Goal: Task Accomplishment & Management: Use online tool/utility

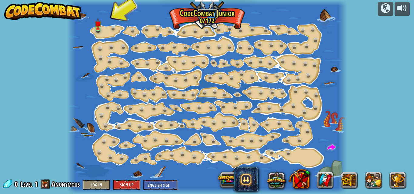
click at [183, 120] on div at bounding box center [207, 97] width 280 height 194
click at [98, 28] on img at bounding box center [98, 21] width 6 height 15
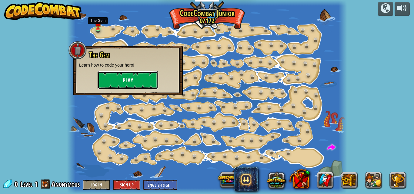
click at [139, 80] on button "Play" at bounding box center [128, 80] width 61 height 18
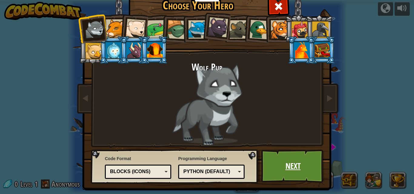
click at [300, 167] on link "Next" at bounding box center [293, 166] width 63 height 33
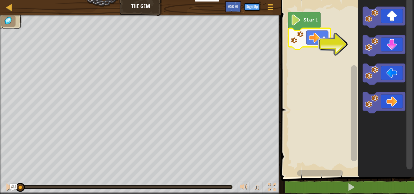
click at [322, 100] on rect "Blockly Workspace" at bounding box center [346, 87] width 135 height 181
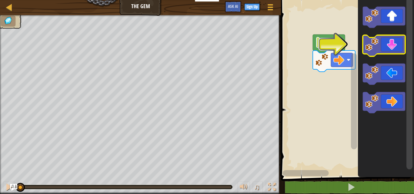
click at [388, 43] on icon "Blockly Workspace" at bounding box center [384, 45] width 42 height 21
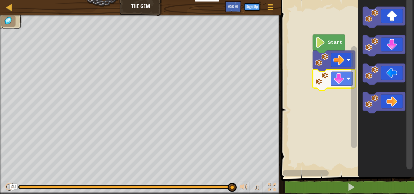
click at [334, 37] on icon "Blockly Workspace" at bounding box center [329, 44] width 32 height 19
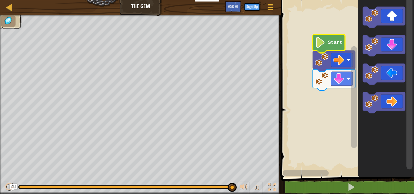
click at [336, 37] on icon "Blockly Workspace" at bounding box center [329, 44] width 32 height 19
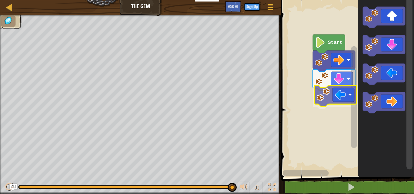
click at [340, 95] on div "Start" at bounding box center [346, 87] width 135 height 181
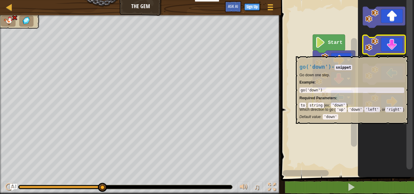
click at [0, 147] on div at bounding box center [1, 109] width 2 height 188
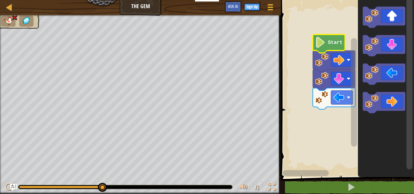
click at [327, 44] on icon "Blockly Workspace" at bounding box center [329, 44] width 32 height 19
click at [9, 10] on div at bounding box center [9, 7] width 8 height 8
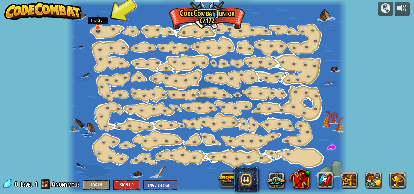
click at [96, 26] on img at bounding box center [98, 21] width 6 height 15
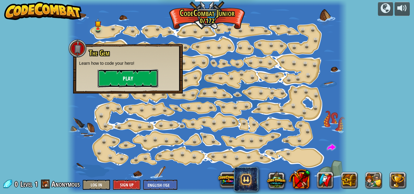
click at [141, 74] on button "Play" at bounding box center [128, 78] width 61 height 18
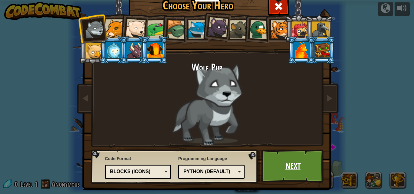
drag, startPoint x: 289, startPoint y: 165, endPoint x: 287, endPoint y: 161, distance: 4.2
click at [287, 161] on link "Next" at bounding box center [293, 166] width 63 height 33
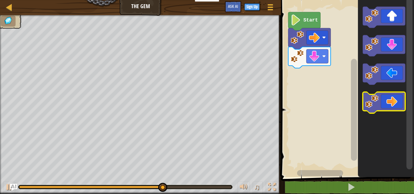
click at [395, 101] on icon "Blockly Workspace" at bounding box center [384, 102] width 42 height 21
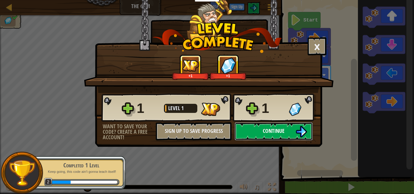
click at [290, 132] on button "Continue" at bounding box center [274, 132] width 78 height 18
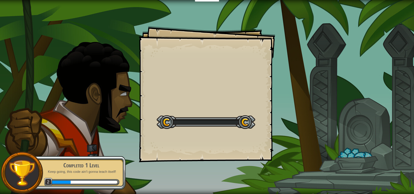
click at [290, 132] on div "Goals Start Level Error loading from server. Try refreshing the page. You'll ne…" at bounding box center [207, 97] width 414 height 194
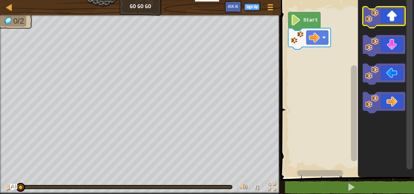
click at [398, 15] on icon "Blockly Workspace" at bounding box center [384, 17] width 42 height 21
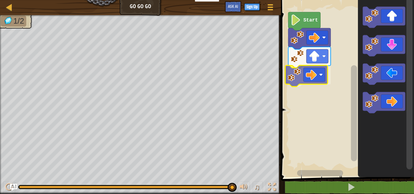
click at [306, 75] on div "Start" at bounding box center [346, 87] width 135 height 181
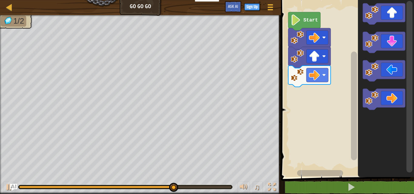
click at [252, 94] on div "Map Go Go Go Game Menu Sign Up Ask AI 1 ההההההההההההההההההההההההההההההההההההההה…" at bounding box center [207, 97] width 414 height 194
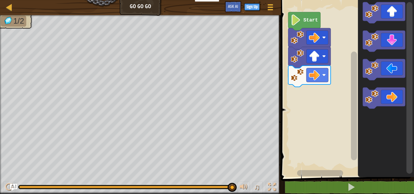
click at [302, 93] on rect "Blockly Workspace" at bounding box center [346, 87] width 135 height 181
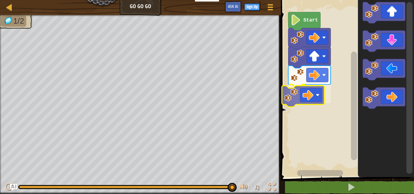
click at [318, 97] on div "Start" at bounding box center [346, 87] width 135 height 181
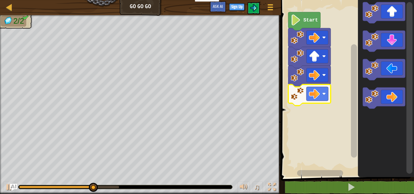
click at [308, 28] on icon "Blockly Workspace" at bounding box center [305, 21] width 32 height 19
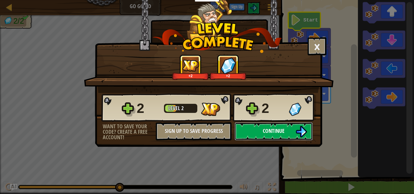
click at [265, 128] on button "Continue" at bounding box center [274, 132] width 78 height 18
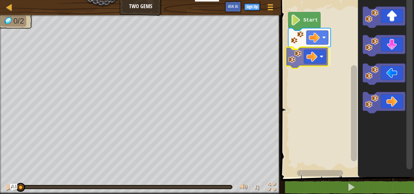
click at [310, 58] on div "Start" at bounding box center [346, 87] width 135 height 181
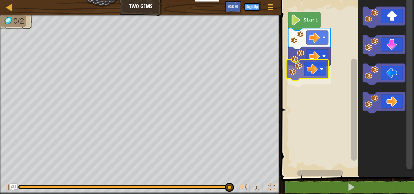
click at [314, 69] on div "Start" at bounding box center [346, 87] width 135 height 181
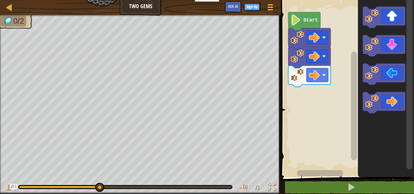
click at [379, 30] on icon "Blockly Workspace" at bounding box center [386, 87] width 56 height 181
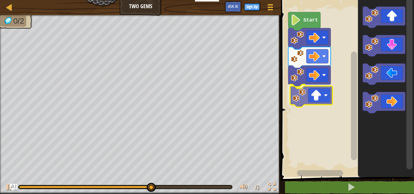
click at [316, 105] on div "Start" at bounding box center [346, 87] width 135 height 181
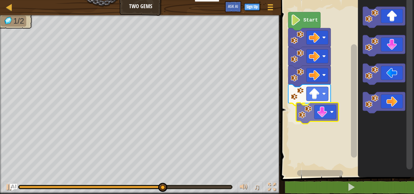
click at [307, 124] on div "Start" at bounding box center [346, 87] width 135 height 181
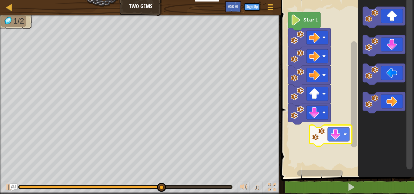
click at [300, 152] on div "Start" at bounding box center [346, 87] width 135 height 181
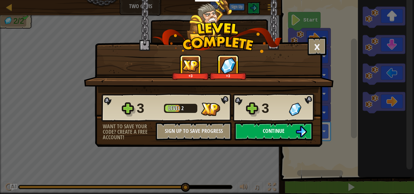
click at [272, 132] on span "Continue" at bounding box center [274, 131] width 22 height 8
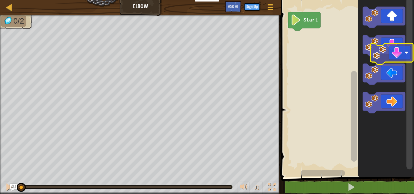
click at [402, 51] on icon "Blockly Workspace" at bounding box center [384, 45] width 42 height 21
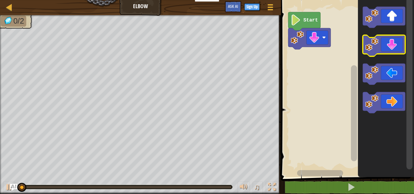
click at [399, 49] on icon "Blockly Workspace" at bounding box center [384, 45] width 42 height 21
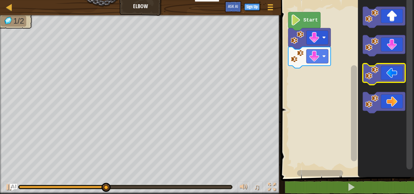
click at [386, 73] on icon "Blockly Workspace" at bounding box center [384, 74] width 42 height 21
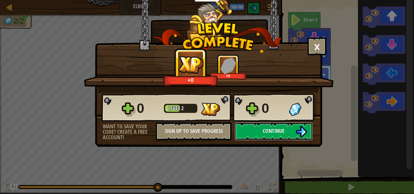
drag, startPoint x: 289, startPoint y: 137, endPoint x: 290, endPoint y: 145, distance: 8.0
click at [291, 147] on div "× How fun was this level? +0 +0 Reticulating Splines... 0 Level 2 0 Want to sav…" at bounding box center [209, 73] width 228 height 147
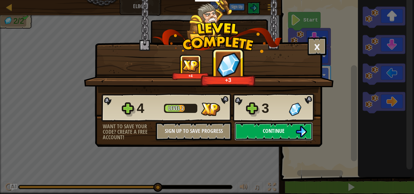
click at [289, 133] on button "Continue" at bounding box center [274, 132] width 78 height 18
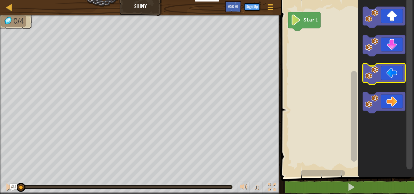
click at [383, 76] on icon "Blockly Workspace" at bounding box center [384, 74] width 42 height 21
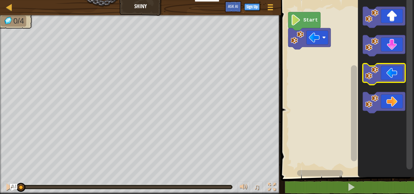
click at [383, 76] on icon "Blockly Workspace" at bounding box center [384, 74] width 42 height 21
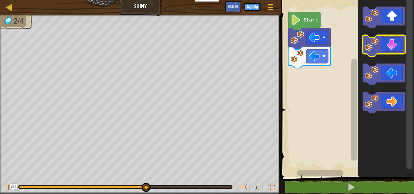
click at [388, 54] on rect "Blockly Workspace" at bounding box center [384, 45] width 42 height 21
click at [389, 50] on icon "Blockly Workspace" at bounding box center [384, 45] width 42 height 21
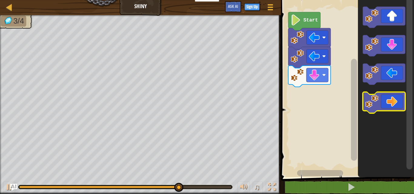
click at [397, 104] on icon "Blockly Workspace" at bounding box center [384, 102] width 42 height 21
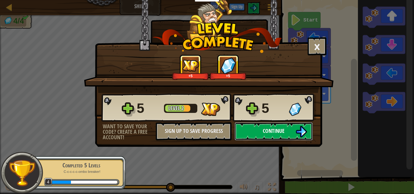
click at [285, 131] on span "Continue" at bounding box center [274, 131] width 22 height 8
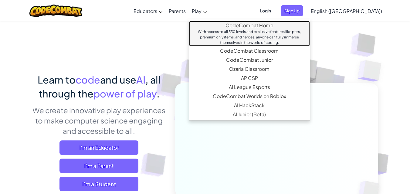
click at [241, 25] on link "CodeCombat Home With access to all 530 levels and exclusive features like pets,…" at bounding box center [249, 33] width 121 height 25
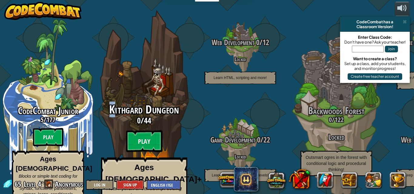
click at [92, 94] on div "Kithgard Dungeon 0 / 44 Play Ages [DEMOGRAPHIC_DATA]+ Real Python or JavaScript…" at bounding box center [143, 115] width 115 height 231
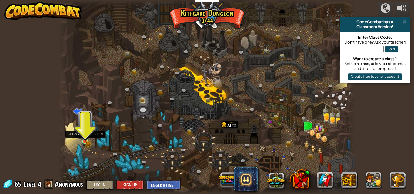
click at [85, 136] on img at bounding box center [85, 135] width 4 height 4
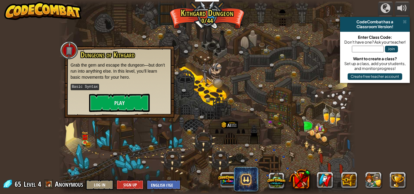
click at [116, 114] on div "Dungeons of [PERSON_NAME] Grab the gem and escape the dungeon—but don’t run int…" at bounding box center [120, 82] width 110 height 73
click at [128, 98] on button "Play" at bounding box center [119, 103] width 61 height 18
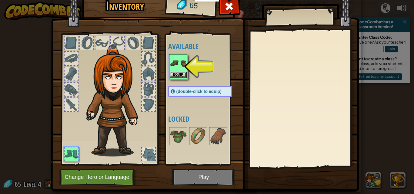
click at [180, 67] on img at bounding box center [178, 63] width 17 height 17
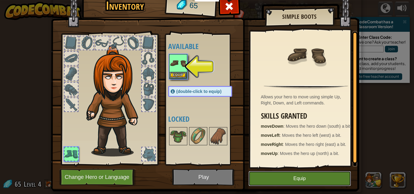
click at [258, 175] on button "Equip" at bounding box center [300, 178] width 103 height 15
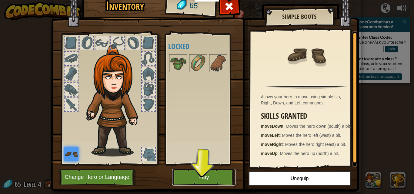
click at [205, 175] on button "Play" at bounding box center [203, 177] width 63 height 17
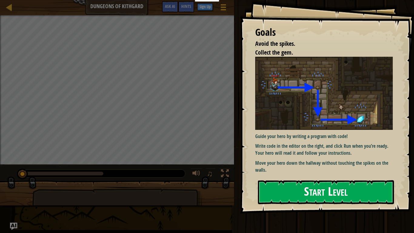
click at [274, 185] on button "Start Level" at bounding box center [326, 192] width 136 height 24
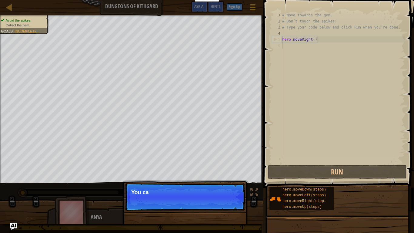
click at [227, 194] on p "Continue You ca" at bounding box center [185, 197] width 120 height 28
click at [228, 194] on p "Continue You can use these methods." at bounding box center [185, 197] width 120 height 28
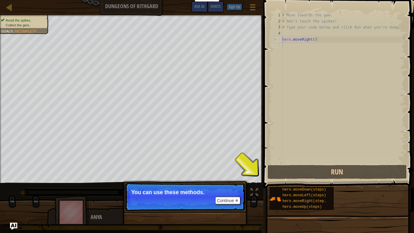
drag, startPoint x: 244, startPoint y: 194, endPoint x: 248, endPoint y: 195, distance: 4.3
click at [248, 194] on div "Continue You can use these methods." at bounding box center [185, 228] width 127 height 90
click at [221, 194] on button "Continue" at bounding box center [227, 201] width 25 height 8
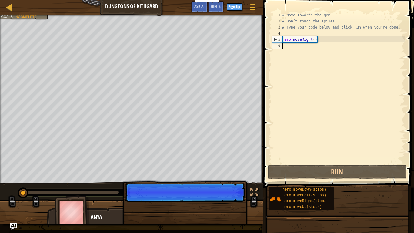
scroll to position [3, 0]
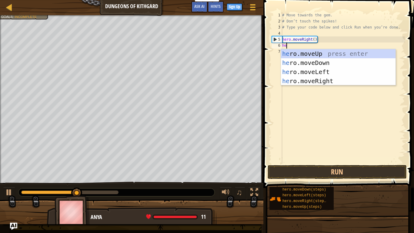
type textarea "her"
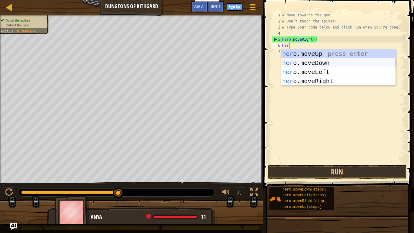
click at [321, 62] on div "her o.moveUp press enter her o.moveDown press enter her o.moveLeft press enter …" at bounding box center [338, 76] width 115 height 55
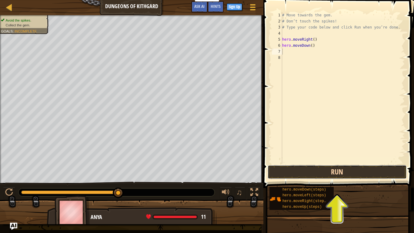
click at [317, 172] on button "Run" at bounding box center [337, 172] width 139 height 14
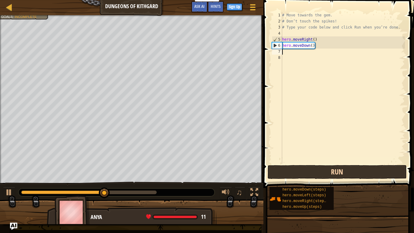
type textarea "h"
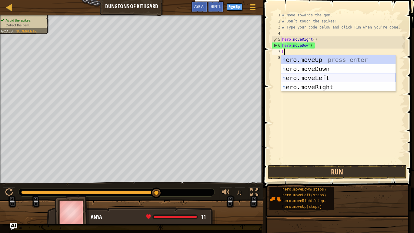
click at [322, 76] on div "h ero.moveUp press enter h ero.moveDown press enter h ero.moveLeft press enter …" at bounding box center [338, 82] width 115 height 55
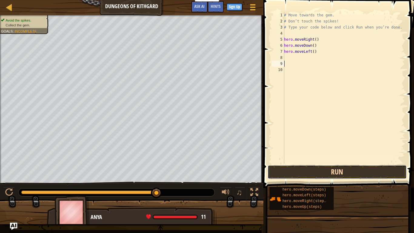
drag, startPoint x: 331, startPoint y: 170, endPoint x: 329, endPoint y: 166, distance: 4.9
click at [329, 166] on button "Run" at bounding box center [337, 172] width 139 height 14
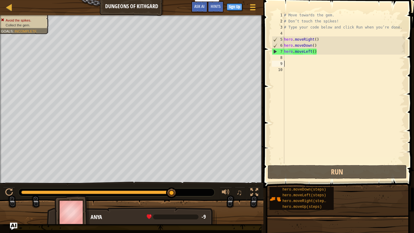
click at [313, 52] on div "# Move towards the gem. # Don’t touch the spikes! # Type your code below and cl…" at bounding box center [344, 94] width 122 height 164
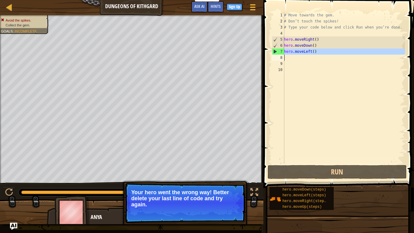
drag, startPoint x: 280, startPoint y: 48, endPoint x: 319, endPoint y: 53, distance: 39.8
click at [319, 53] on div "hero.moveLeft() 1 2 3 4 5 6 7 8 9 10 # Move towards the gem. # Don’t touch the …" at bounding box center [338, 88] width 134 height 152
type textarea "\"
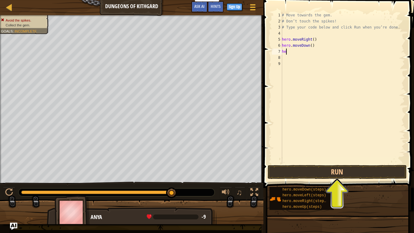
type textarea "h"
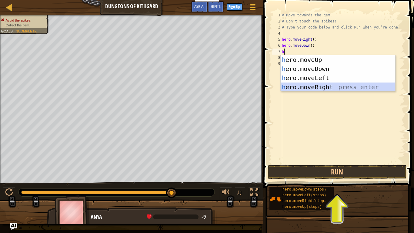
drag, startPoint x: 331, startPoint y: 88, endPoint x: 332, endPoint y: 85, distance: 3.2
click at [334, 86] on div "h ero.moveUp press enter h ero.moveDown press enter h ero.moveLeft press enter …" at bounding box center [338, 82] width 115 height 55
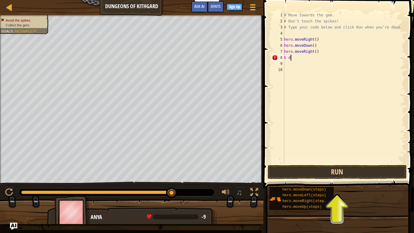
type textarea "b"
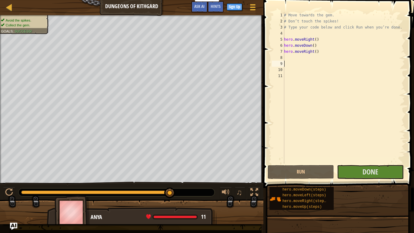
click at [291, 59] on div "# Move towards the gem. # Don’t touch the spikes! # Type your code below and cl…" at bounding box center [344, 94] width 122 height 164
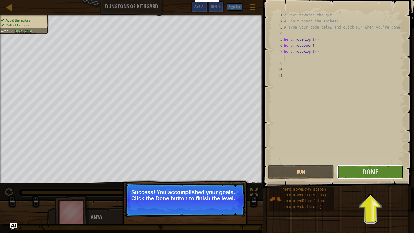
drag, startPoint x: 365, startPoint y: 169, endPoint x: 390, endPoint y: 183, distance: 28.4
click at [391, 184] on div "Hints 1 2 3 4 5 6 7 8 9 10 11 # Move towards the gem. # Don’t touch the spikes!…" at bounding box center [338, 115] width 153 height 230
click at [383, 170] on button "Done" at bounding box center [370, 172] width 66 height 14
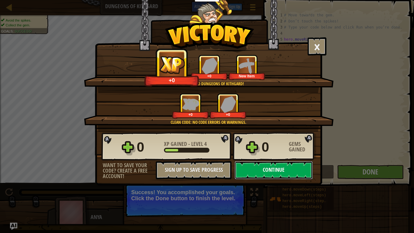
click at [291, 174] on button "Continue" at bounding box center [274, 170] width 78 height 18
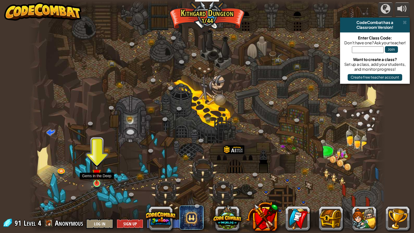
click at [96, 179] on img at bounding box center [96, 173] width 9 height 21
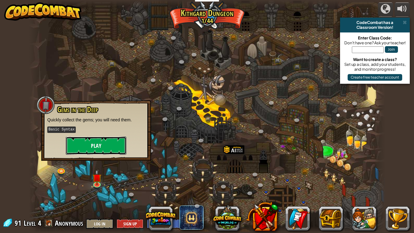
click at [104, 145] on button "Play" at bounding box center [96, 146] width 61 height 18
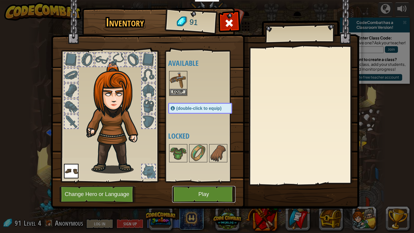
click at [195, 188] on button "Play" at bounding box center [203, 194] width 63 height 17
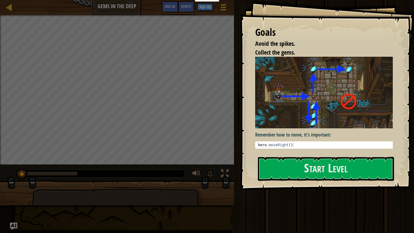
click at [410, 194] on div "Run Submit Done" at bounding box center [323, 115] width 182 height 230
click at [195, 189] on div at bounding box center [117, 213] width 170 height 50
click at [291, 165] on button "Start Level" at bounding box center [326, 169] width 136 height 24
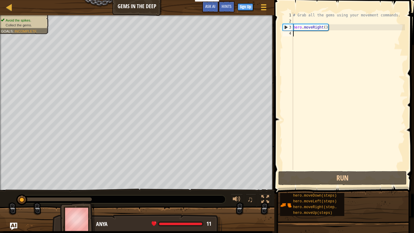
drag, startPoint x: 288, startPoint y: 26, endPoint x: 288, endPoint y: 29, distance: 3.1
click at [289, 29] on div "3" at bounding box center [288, 27] width 10 height 6
drag, startPoint x: 301, startPoint y: 28, endPoint x: 306, endPoint y: 32, distance: 5.8
click at [306, 32] on div "# Grab all the gems using your movement commands. hero . moveRight ( )" at bounding box center [348, 97] width 113 height 170
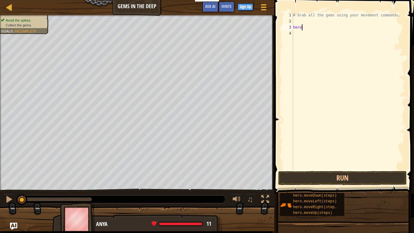
click at [304, 28] on div "# Grab all the gems using your movement commands. hero" at bounding box center [348, 97] width 113 height 170
type textarea "h"
click at [300, 23] on div "# Grab all the gems using your movement commands." at bounding box center [348, 97] width 113 height 170
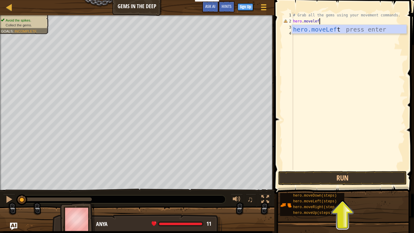
scroll to position [3, 2]
type textarea "hero.moveleft"
click at [327, 32] on div "hero.moveLeft press enter" at bounding box center [349, 38] width 115 height 27
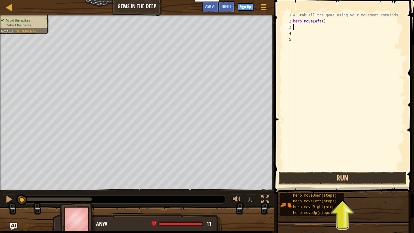
click at [327, 179] on button "Run" at bounding box center [342, 178] width 129 height 14
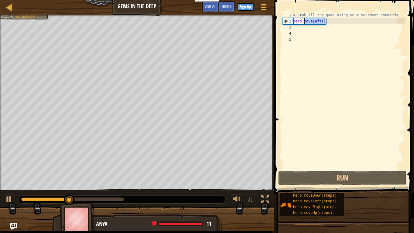
drag, startPoint x: 328, startPoint y: 22, endPoint x: 314, endPoint y: 26, distance: 14.8
click at [314, 26] on div "# Grab all the gems using your movement commands. hero . moveLeft ( )" at bounding box center [348, 97] width 113 height 170
click at [311, 21] on div "# Grab all the gems using your movement commands. hero . moveLeft ( )" at bounding box center [348, 97] width 113 height 170
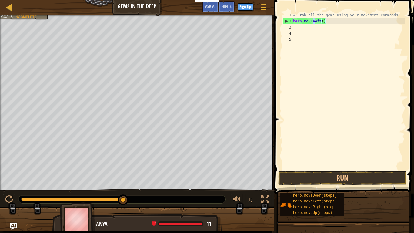
type textarea "hero.movLeft(e)"
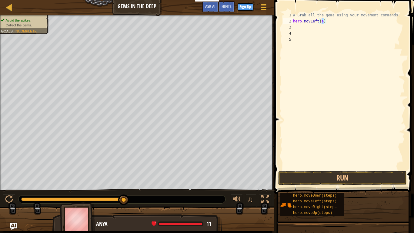
click at [326, 39] on div "# Grab all the gems using your movement commands. hero . movLeft ( e )" at bounding box center [348, 97] width 113 height 170
drag, startPoint x: 311, startPoint y: 21, endPoint x: 328, endPoint y: 22, distance: 16.8
click at [328, 22] on div "# Grab all the gems using your movement commands. hero . movLeft ( e )" at bounding box center [348, 97] width 113 height 170
type textarea "hero.move"
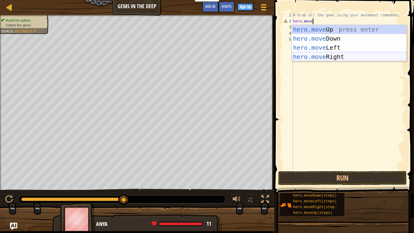
drag, startPoint x: 343, startPoint y: 58, endPoint x: 340, endPoint y: 55, distance: 4.1
click at [343, 58] on div "hero.move Up press enter hero.move Down press enter hero.move Left press enter …" at bounding box center [349, 52] width 115 height 55
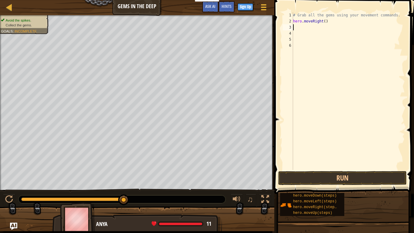
scroll to position [3, 0]
click at [304, 29] on div "# Grab all the gems using your movement commands. hero . moveRight ( )" at bounding box center [349, 97] width 111 height 170
type textarea "m"
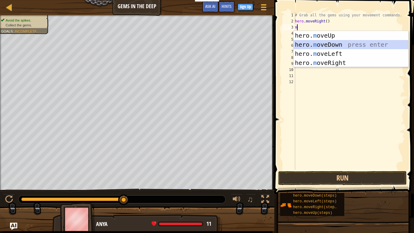
click at [333, 43] on div "hero. m oveUp press enter hero. m oveDown press enter hero. m oveLeft press ent…" at bounding box center [351, 58] width 115 height 55
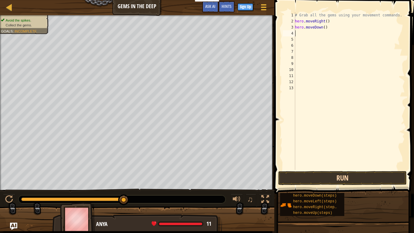
drag, startPoint x: 343, startPoint y: 181, endPoint x: 340, endPoint y: 180, distance: 3.1
drag, startPoint x: 340, startPoint y: 180, endPoint x: 379, endPoint y: 137, distance: 57.3
click at [379, 137] on div "# Grab all the gems using your movement commands. hero . moveRight ( ) hero . m…" at bounding box center [349, 97] width 111 height 170
click at [379, 177] on button "Run" at bounding box center [342, 178] width 129 height 14
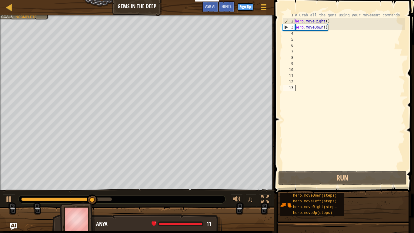
click at [302, 33] on div "# Grab all the gems using your movement commands. hero . moveRight ( ) hero . m…" at bounding box center [349, 97] width 111 height 170
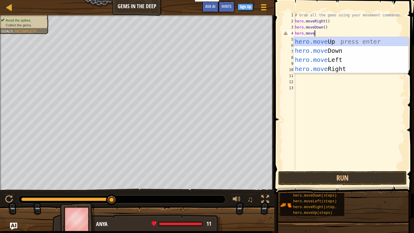
scroll to position [3, 2]
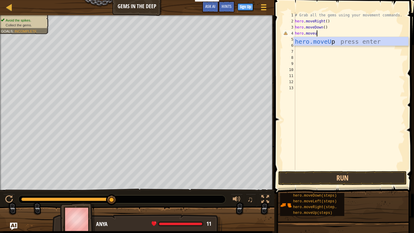
type textarea "hero.moveup"
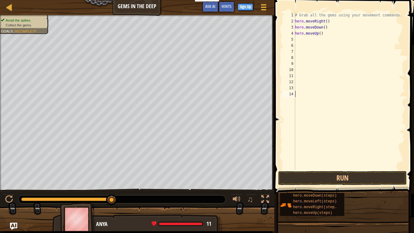
drag, startPoint x: 348, startPoint y: 176, endPoint x: 369, endPoint y: 167, distance: 23.3
drag, startPoint x: 369, startPoint y: 167, endPoint x: 375, endPoint y: 178, distance: 12.8
click at [375, 178] on button "Run" at bounding box center [342, 178] width 129 height 14
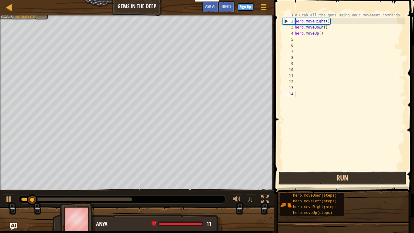
click at [375, 178] on button "Run" at bounding box center [342, 178] width 129 height 14
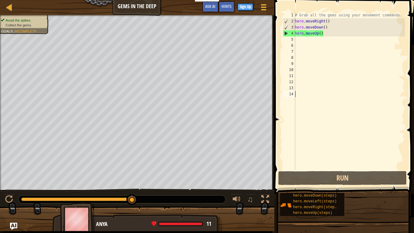
click at [301, 42] on div "# Grab all the gems using your movement commands. hero . moveRight ( ) hero . m…" at bounding box center [349, 97] width 111 height 170
drag, startPoint x: 303, startPoint y: 38, endPoint x: 302, endPoint y: 42, distance: 4.0
click at [302, 42] on div "# Grab all the gems using your movement commands. hero . moveRight ( ) hero . m…" at bounding box center [349, 97] width 111 height 170
type textarea "m"
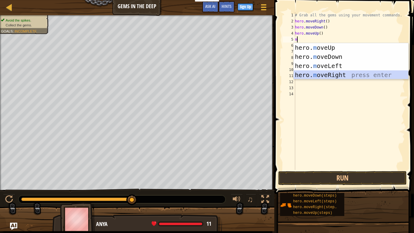
drag, startPoint x: 334, startPoint y: 75, endPoint x: 319, endPoint y: 75, distance: 14.9
click at [319, 75] on div "hero. m oveUp press enter hero. m oveDown press enter hero. m oveLeft press ent…" at bounding box center [351, 70] width 115 height 55
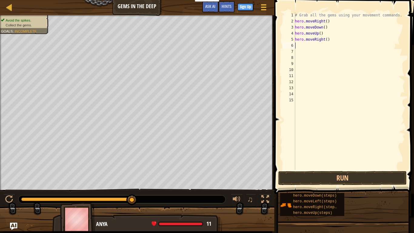
click at [299, 47] on div "# Grab all the gems using your movement commands. hero . moveRight ( ) hero . m…" at bounding box center [349, 97] width 111 height 170
type textarea "n"
type textarea "m"
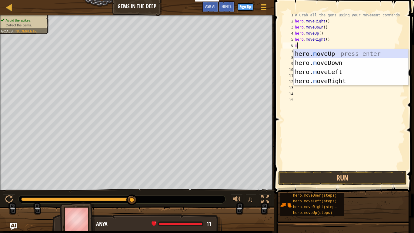
click at [334, 53] on div "hero. m oveUp press enter hero. m oveDown press enter hero. m oveLeft press ent…" at bounding box center [351, 76] width 115 height 55
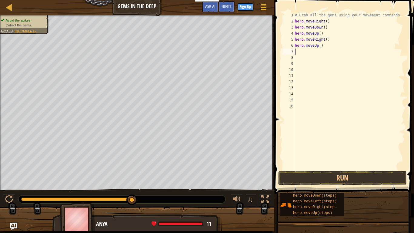
click at [304, 52] on div "# Grab all the gems using your movement commands. hero . moveRight ( ) hero . m…" at bounding box center [349, 97] width 111 height 170
type textarea "m"
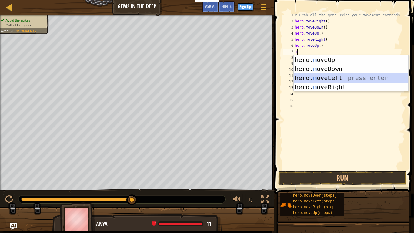
click at [329, 76] on div "hero. m oveUp press enter hero. m oveDown press enter hero. m oveLeft press ent…" at bounding box center [351, 82] width 115 height 55
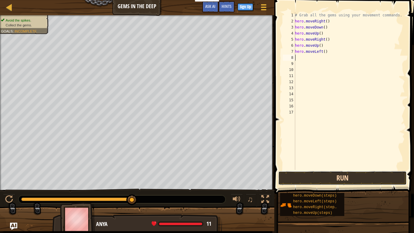
drag, startPoint x: 354, startPoint y: 174, endPoint x: 351, endPoint y: 171, distance: 3.9
click at [353, 174] on button "Run" at bounding box center [342, 178] width 129 height 14
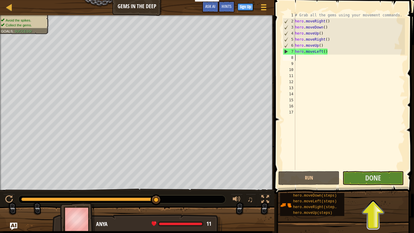
type textarea ","
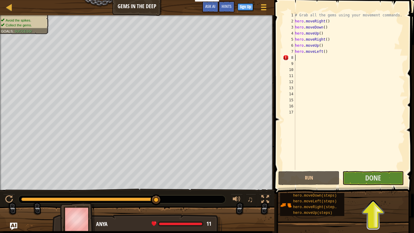
type textarea "n"
type textarea "m"
click at [328, 61] on div "# Grab all the gems using your movement commands. hero . moveRight ( ) hero . m…" at bounding box center [349, 97] width 111 height 170
type textarea "m"
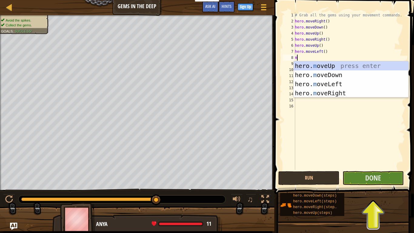
type textarea "m"
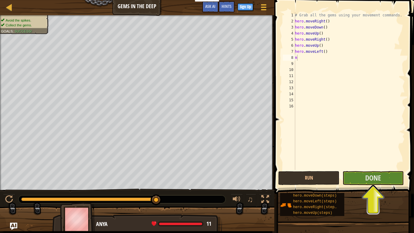
click at [410, 88] on span at bounding box center [345, 88] width 145 height 212
type textarea "m"
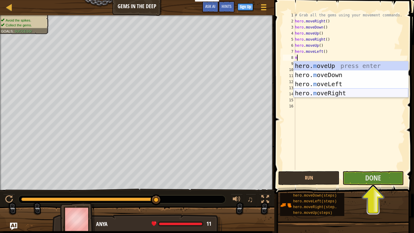
click at [349, 91] on div "hero. m oveUp press enter hero. m oveDown press enter hero. m oveLeft press ent…" at bounding box center [351, 88] width 115 height 55
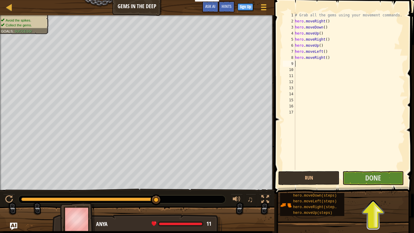
type textarea "m"
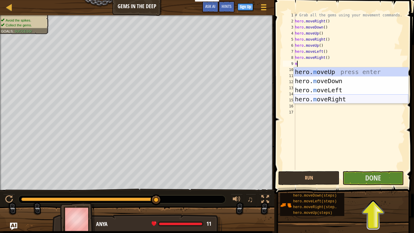
click at [331, 100] on div "hero. m oveUp press enter hero. m oveDown press enter hero. m oveLeft press ent…" at bounding box center [351, 94] width 115 height 55
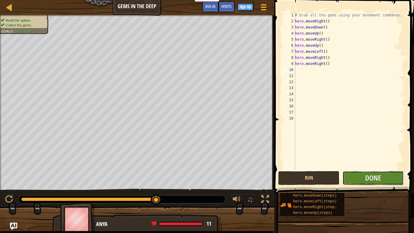
drag, startPoint x: 361, startPoint y: 174, endPoint x: 374, endPoint y: 186, distance: 18.2
click at [374, 186] on div "1 2 3 4 5 6 7 8 9 10 11 12 13 14 15 16 17 18 # Grab all the gems using your mov…" at bounding box center [344, 109] width 142 height 212
click at [322, 179] on button "Run" at bounding box center [308, 178] width 61 height 14
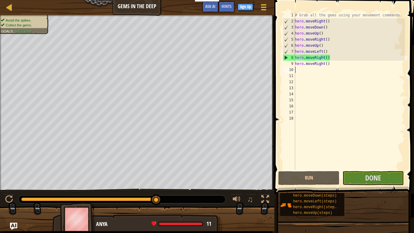
click at [285, 57] on div "8" at bounding box center [289, 58] width 12 height 6
type textarea "hero.moveRight()"
click at [386, 175] on button "Done" at bounding box center [373, 178] width 61 height 14
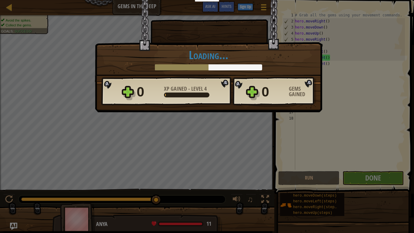
click at [388, 180] on div "× You will find a use for these gems soon. How fun was this level? Loading... R…" at bounding box center [207, 116] width 414 height 233
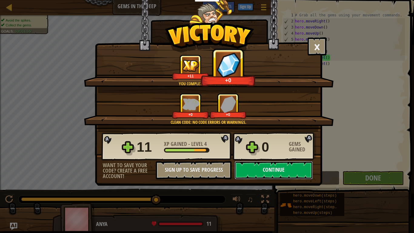
click at [297, 167] on button "Continue" at bounding box center [274, 170] width 78 height 18
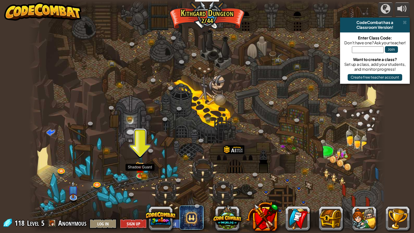
drag, startPoint x: 143, startPoint y: 167, endPoint x: 146, endPoint y: 170, distance: 4.7
click at [146, 170] on div at bounding box center [207, 116] width 356 height 233
click at [143, 168] on img at bounding box center [140, 165] width 9 height 20
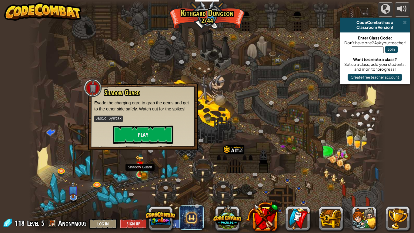
click at [143, 168] on img at bounding box center [140, 165] width 9 height 20
click at [140, 139] on button "Play" at bounding box center [143, 135] width 61 height 18
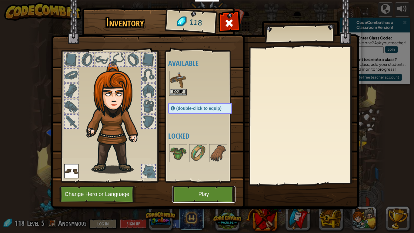
drag, startPoint x: 208, startPoint y: 194, endPoint x: 211, endPoint y: 196, distance: 3.7
click at [211, 194] on button "Play" at bounding box center [203, 194] width 63 height 17
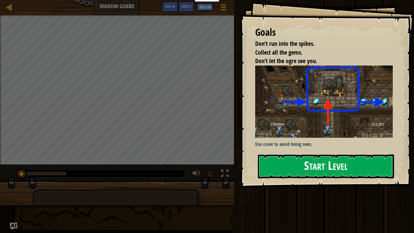
click at [288, 170] on button "Start Level" at bounding box center [326, 166] width 136 height 24
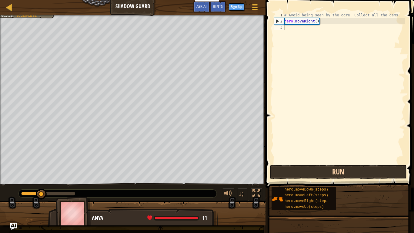
drag, startPoint x: 287, startPoint y: 168, endPoint x: 283, endPoint y: 170, distance: 4.1
click at [283, 170] on div "Hints 1 2 3 # Avoid being seen by the ogre. Collect all the gems. hero . moveRi…" at bounding box center [339, 115] width 150 height 230
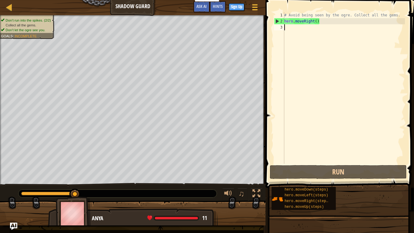
type textarea "m"
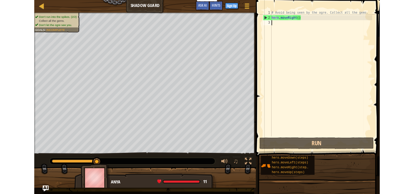
scroll to position [3, 0]
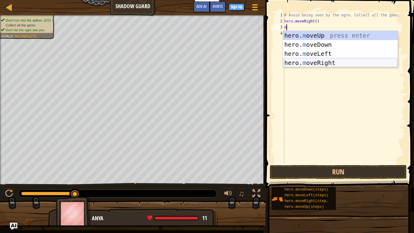
click at [314, 62] on div "hero. m oveUp press enter hero. m oveDown press enter hero. m oveLeft press ent…" at bounding box center [340, 58] width 115 height 55
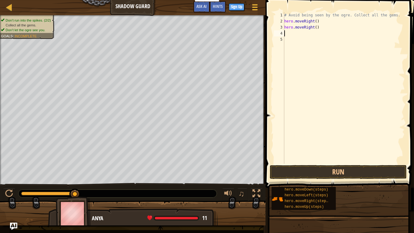
type textarea "m"
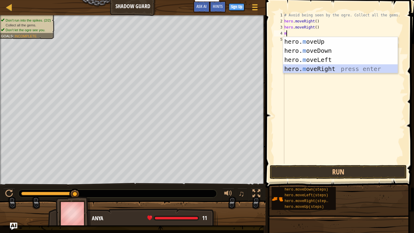
drag, startPoint x: 336, startPoint y: 73, endPoint x: 331, endPoint y: 66, distance: 8.5
click at [332, 68] on div "hero. m oveUp press enter hero. m oveDown press enter hero. m oveLeft press ent…" at bounding box center [340, 64] width 115 height 55
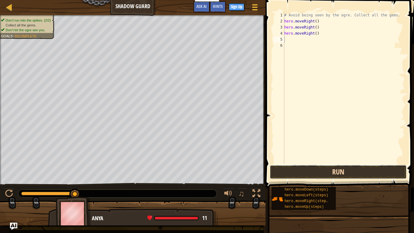
drag, startPoint x: 361, startPoint y: 174, endPoint x: 358, endPoint y: 169, distance: 6.0
click at [358, 170] on button "Run" at bounding box center [338, 172] width 137 height 14
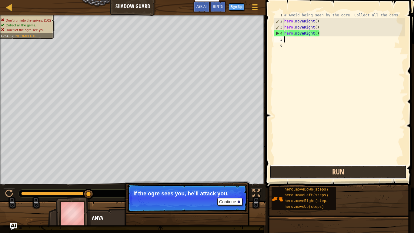
click at [366, 170] on button "Run" at bounding box center [338, 172] width 137 height 14
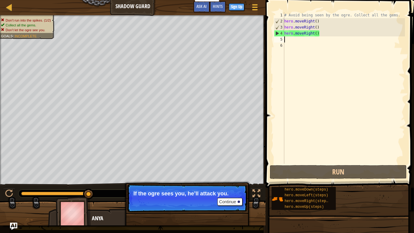
click at [301, 154] on div "# Avoid being seen by the ogre. Collect all the gems. hero . moveRight ( ) hero…" at bounding box center [344, 94] width 122 height 164
click at [326, 120] on div "# Avoid being seen by the ogre. Collect all the gems. hero . moveRight ( ) hero…" at bounding box center [344, 94] width 122 height 164
click at [301, 154] on div "# Avoid being seen by the ogre. Collect all the gems. hero . moveRight ( ) hero…" at bounding box center [344, 94] width 122 height 164
